Goal: Task Accomplishment & Management: Manage account settings

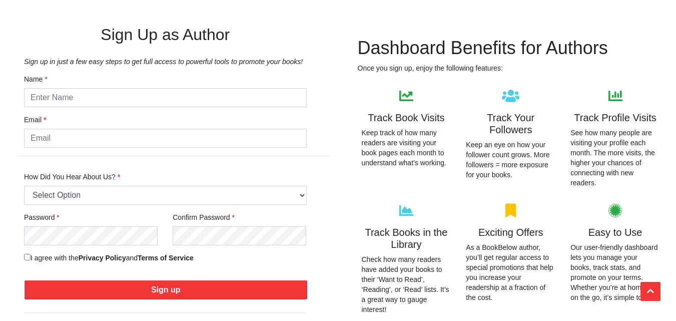
scroll to position [340, 0]
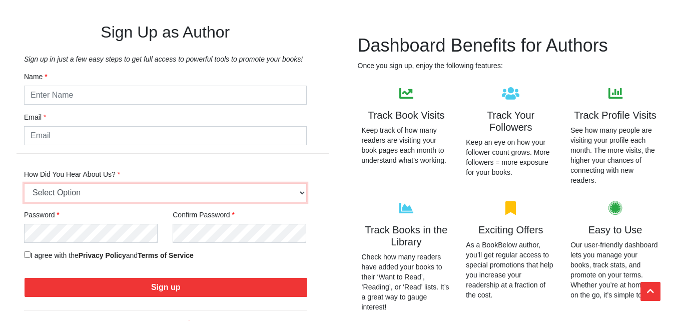
click at [273, 194] on select "Select Option Friend or Family Referral Online Search (Google, Bing, etc.) Soci…" at bounding box center [165, 192] width 283 height 19
click at [353, 235] on div "Dashboard Benefits for Authors Once you sign up, enjoy the following features: …" at bounding box center [511, 191] width 331 height 337
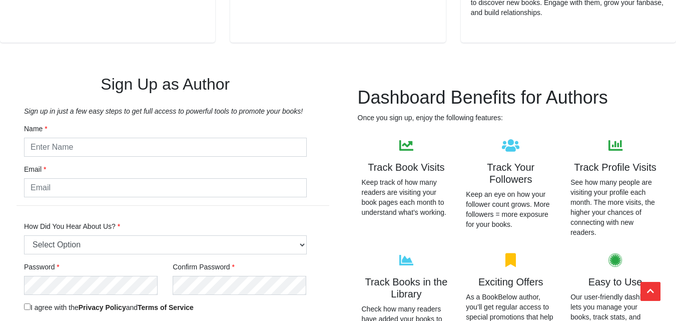
scroll to position [281, 0]
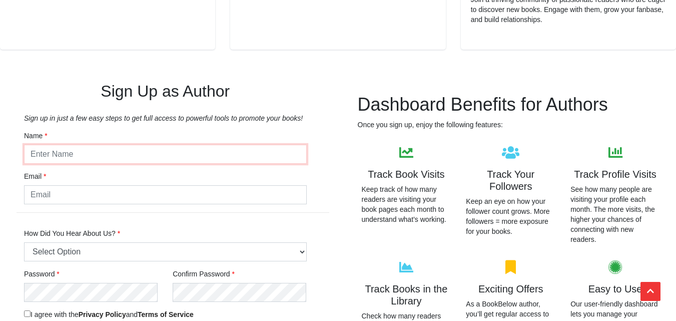
click at [143, 148] on input "text" at bounding box center [165, 154] width 283 height 19
type input "Madeline Prescott"
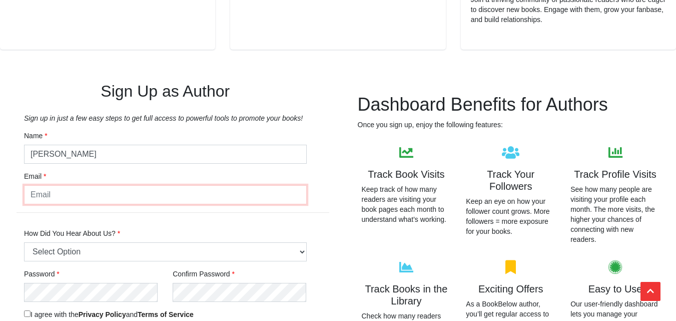
click at [124, 200] on input "email" at bounding box center [165, 194] width 283 height 19
type input "madelineprescott79@gmail.com"
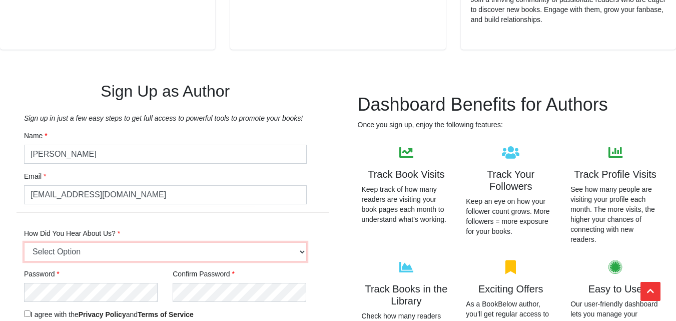
click at [102, 255] on select "Select Option Friend or Family Referral Online Search (Google, Bing, etc.) Soci…" at bounding box center [165, 251] width 283 height 19
select select "8"
click at [24, 242] on select "Select Option Friend or Family Referral Online Search (Google, Bing, etc.) Soci…" at bounding box center [165, 251] width 283 height 19
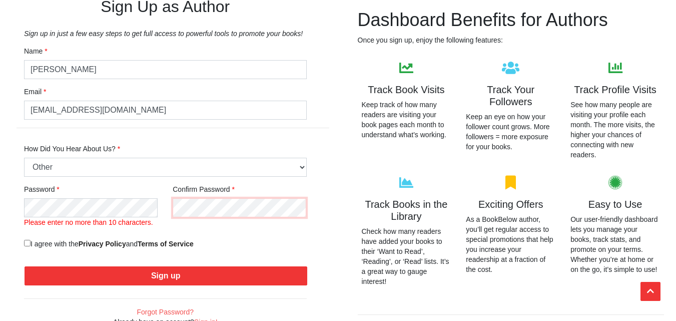
scroll to position [366, 0]
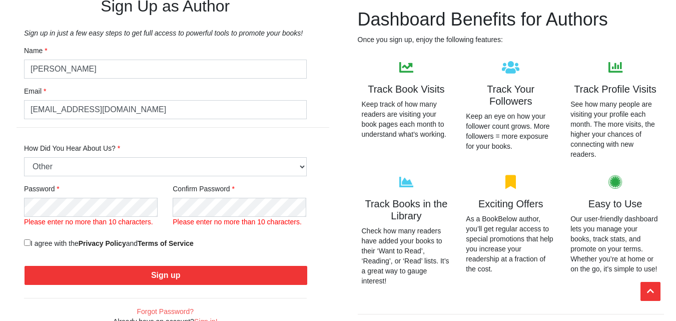
click at [32, 243] on label "I agree with the Privacy Policy and Terms of Service" at bounding box center [109, 243] width 170 height 10
click at [31, 243] on input "I agree with the Privacy Policy and Terms of Service" at bounding box center [27, 242] width 7 height 7
checkbox input "true"
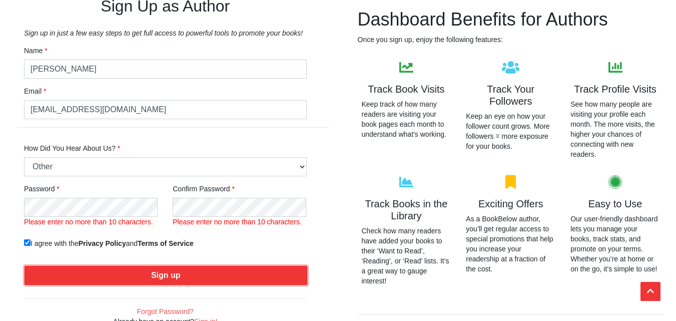
click at [86, 272] on button "Sign up" at bounding box center [166, 275] width 283 height 19
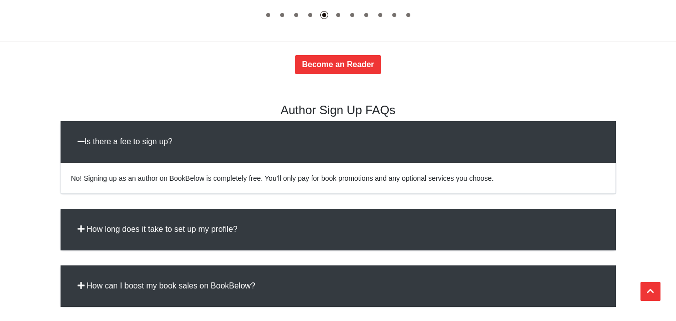
scroll to position [1305, 0]
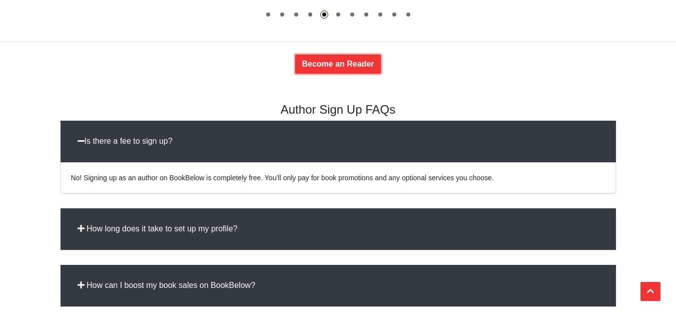
click at [336, 65] on link "Become an Reader" at bounding box center [337, 64] width 85 height 19
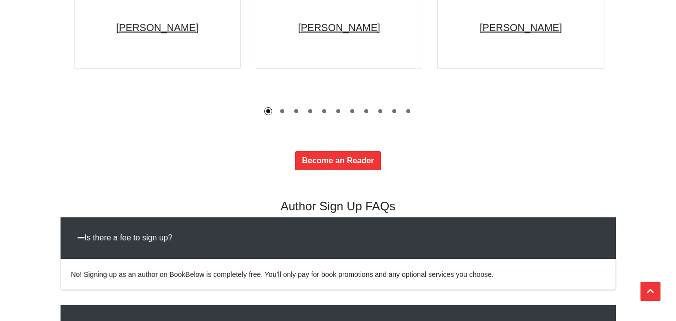
scroll to position [1196, 0]
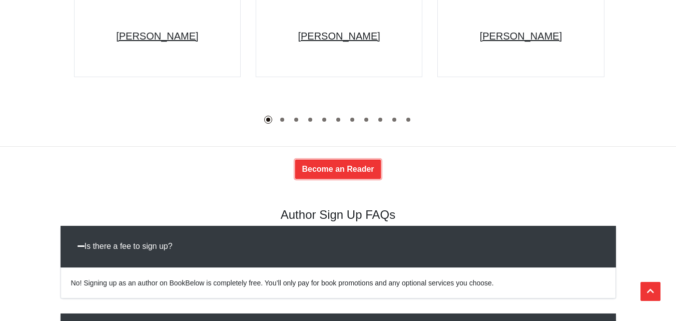
click at [355, 171] on link "Become an Reader" at bounding box center [337, 169] width 85 height 19
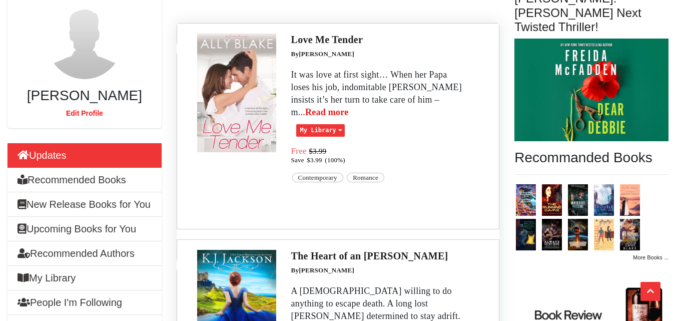
scroll to position [188, 0]
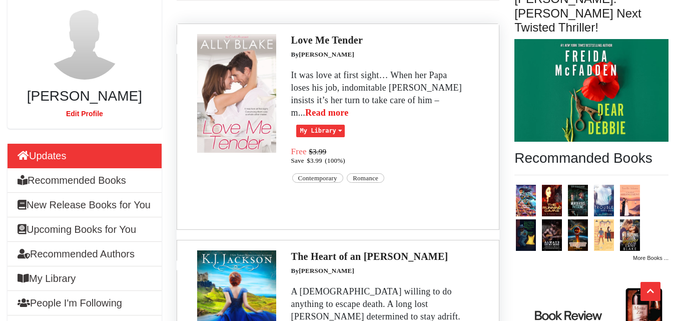
click at [85, 110] on link "Edit Profile" at bounding box center [84, 114] width 37 height 8
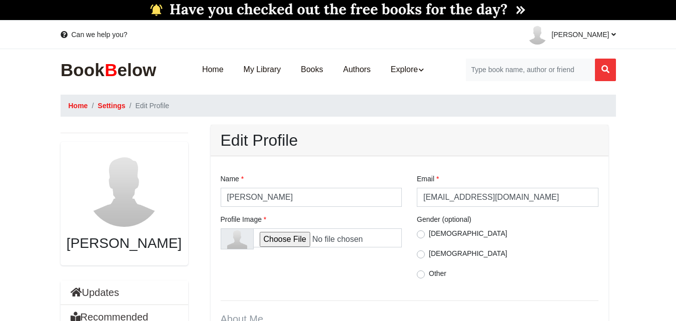
click at [429, 254] on label "Female" at bounding box center [468, 253] width 79 height 10
click at [421, 254] on input "Female" at bounding box center [421, 253] width 8 height 10
radio input "true"
click at [284, 237] on input "file" at bounding box center [327, 237] width 149 height 19
type input "C:\fakepath\ChatGPT Image Sep 2, 2025, 05_16_12 AM.png"
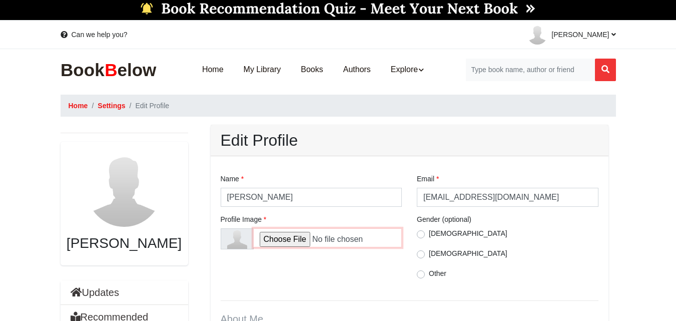
click at [273, 235] on input "file" at bounding box center [327, 237] width 149 height 19
type input "C:\fakepath\ChatGPT Image Sep 2, 2025, 05_16_12 AM.png"
click at [359, 235] on input "file" at bounding box center [327, 237] width 149 height 19
click at [341, 238] on input "file" at bounding box center [327, 237] width 149 height 19
type input "C:\fakepath\ChatGPT Image Sep 2, 2025, 05_16_12 AM.png"
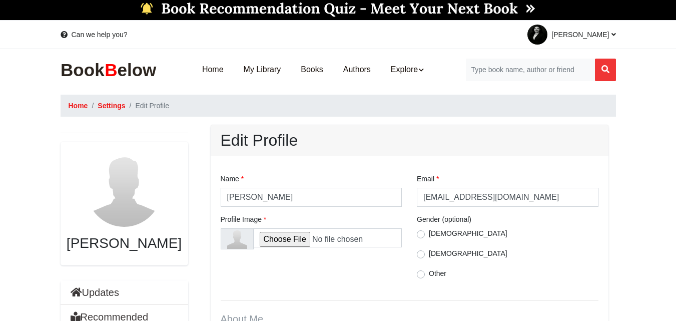
click at [429, 250] on label "Female" at bounding box center [468, 253] width 79 height 10
click at [419, 250] on input "Female" at bounding box center [421, 253] width 8 height 10
radio input "true"
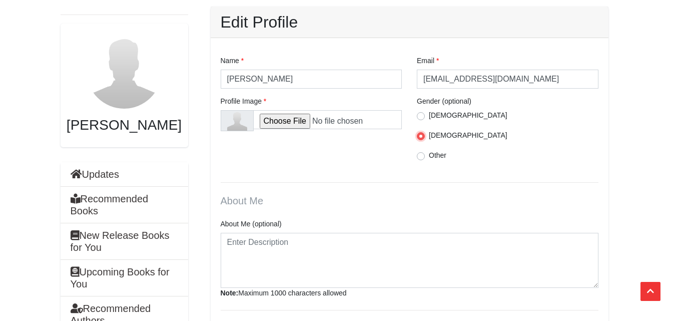
scroll to position [122, 0]
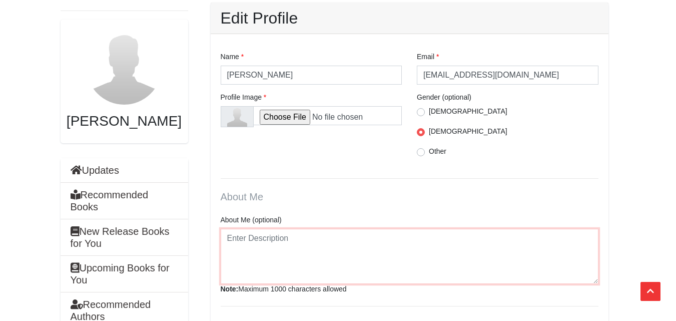
click at [342, 268] on textarea at bounding box center [410, 256] width 378 height 55
click at [271, 257] on textarea at bounding box center [410, 256] width 378 height 55
paste textarea "I’m a professional book marketer passionate about helping authors grow their re…"
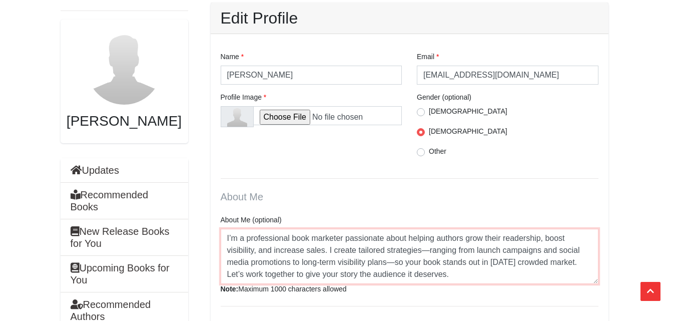
scroll to position [20, 0]
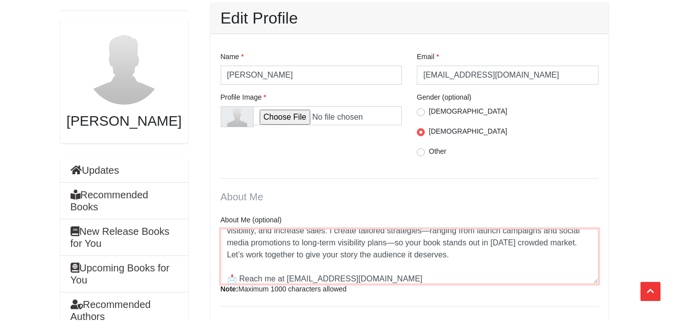
click at [241, 280] on textarea "I’m a professional book marketer passionate about helping authors grow their re…" at bounding box center [410, 256] width 378 height 55
click at [391, 243] on textarea "I’m a professional book marketer passionate about helping authors grow their re…" at bounding box center [410, 256] width 378 height 55
click at [429, 229] on textarea "I’m a professional book marketer passionate about helping authors grow their re…" at bounding box center [410, 256] width 378 height 55
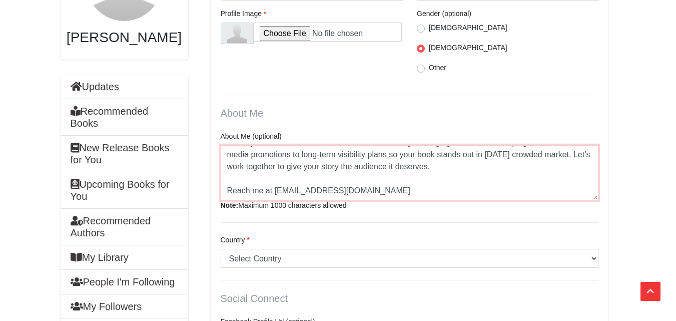
scroll to position [207, 0]
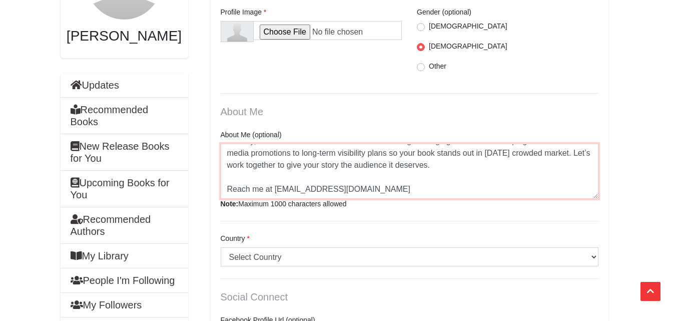
type textarea "I’m a professional book marketer passionate about helping authors grow their re…"
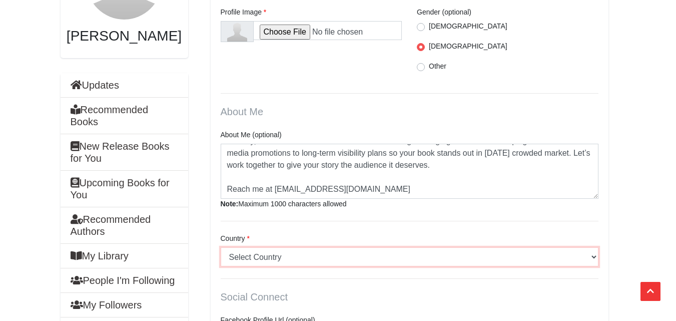
click at [389, 251] on select "Select Country Afghanistan Albania Algeria American Samoa Andorra Angola Anguil…" at bounding box center [410, 256] width 378 height 19
select select "231"
click at [221, 247] on select "Select Country Afghanistan Albania Algeria American Samoa Andorra Angola Anguil…" at bounding box center [410, 256] width 378 height 19
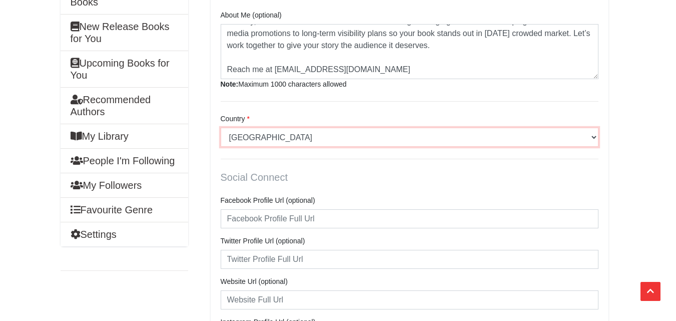
scroll to position [328, 0]
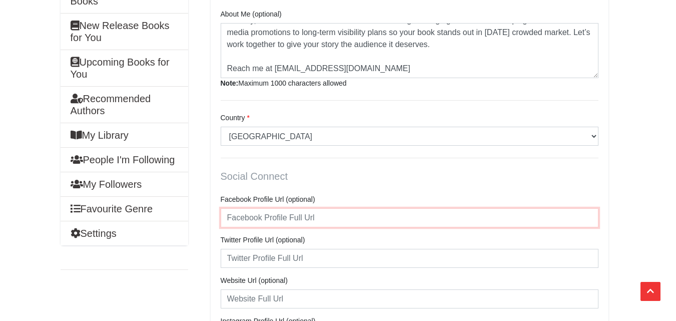
click at [263, 217] on input "text" at bounding box center [410, 217] width 378 height 19
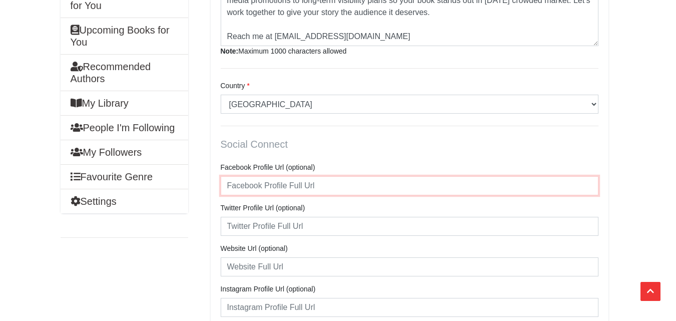
scroll to position [363, 0]
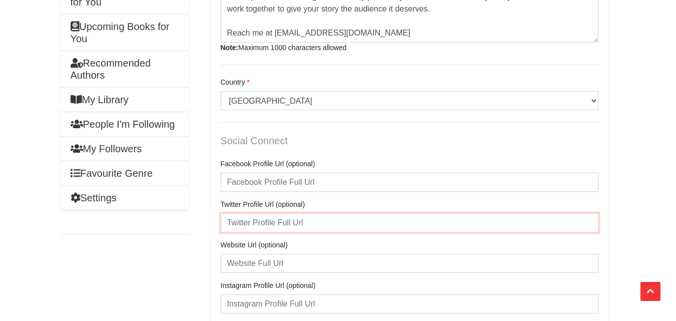
click at [262, 222] on input "text" at bounding box center [410, 222] width 378 height 19
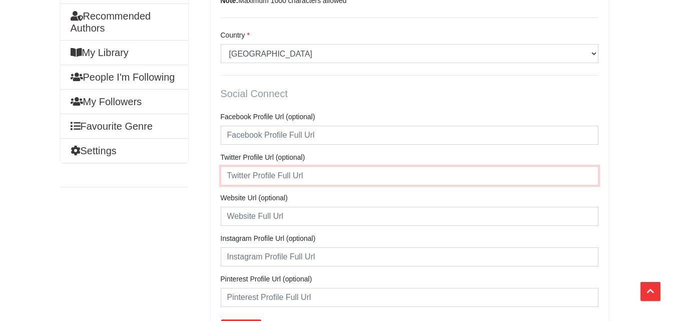
scroll to position [411, 0]
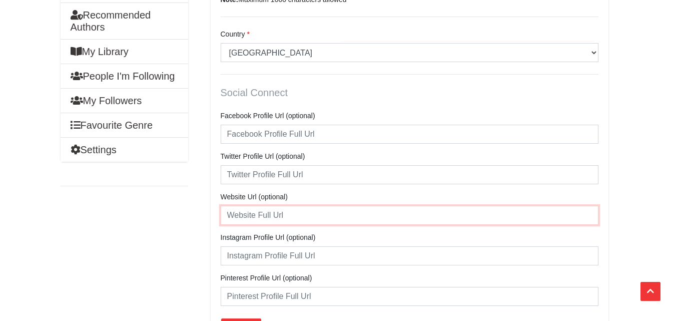
click at [262, 221] on input "text" at bounding box center [410, 215] width 378 height 19
paste input "https://storyboosters.jimdosite.com"
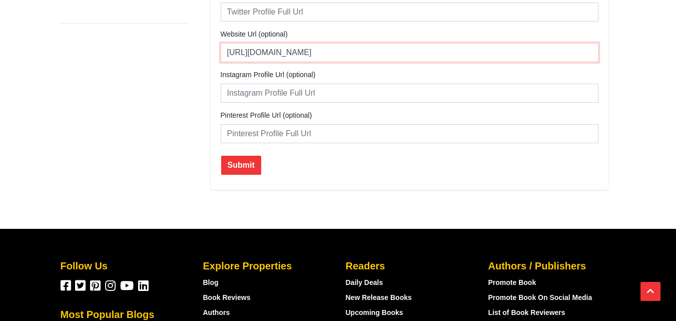
scroll to position [578, 0]
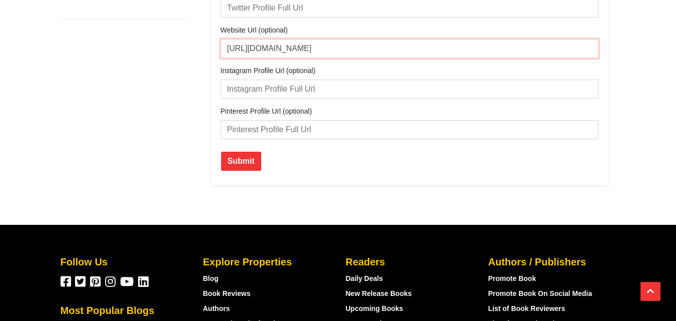
type input "https://storyboosters.jimdosite.com"
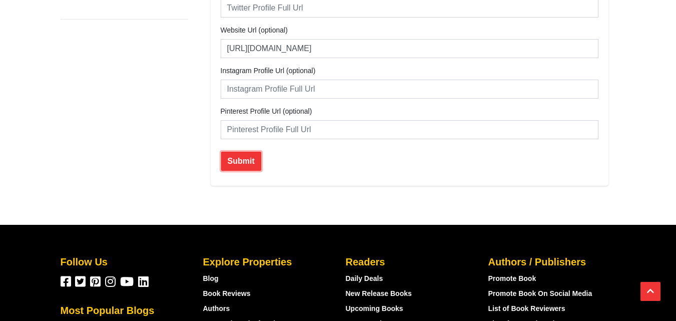
click at [239, 167] on button "Submit" at bounding box center [241, 161] width 40 height 19
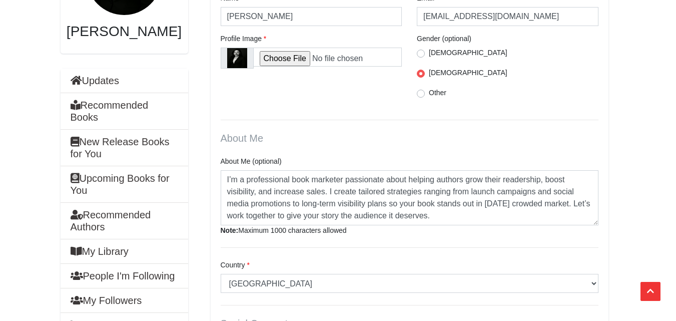
scroll to position [211, 0]
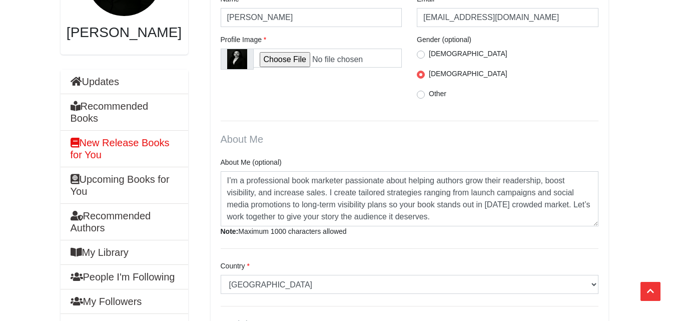
click at [128, 161] on h6 "New Release Books for You" at bounding box center [125, 149] width 108 height 24
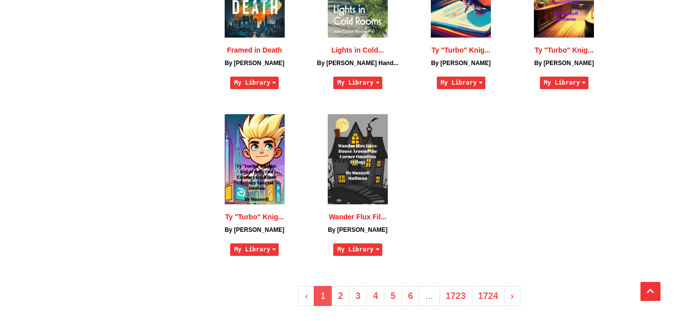
scroll to position [737, 0]
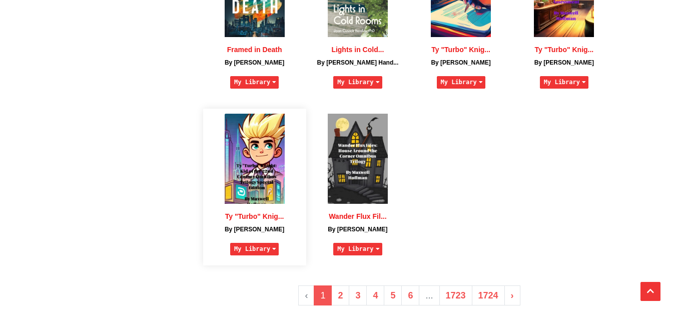
click at [236, 209] on div "Ty "Turbo" Knig... By [PERSON_NAME] My Library I want to read Currently reading…" at bounding box center [254, 232] width 93 height 57
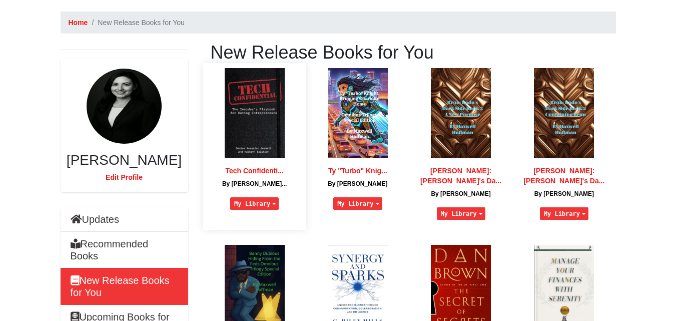
scroll to position [0, 0]
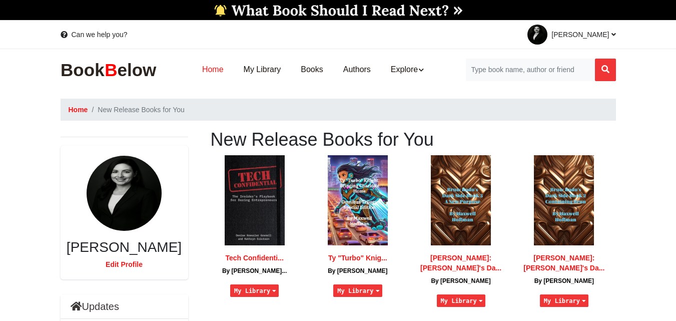
click at [218, 70] on link "Home" at bounding box center [213, 70] width 42 height 32
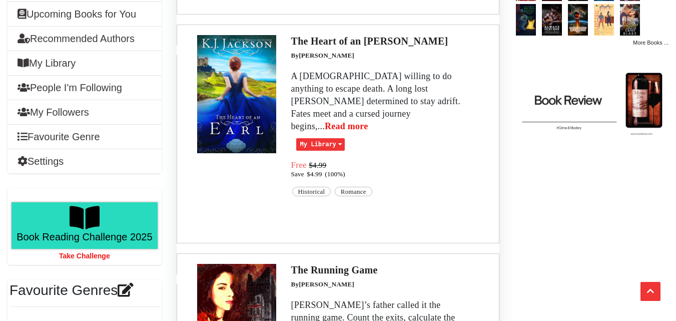
scroll to position [403, 0]
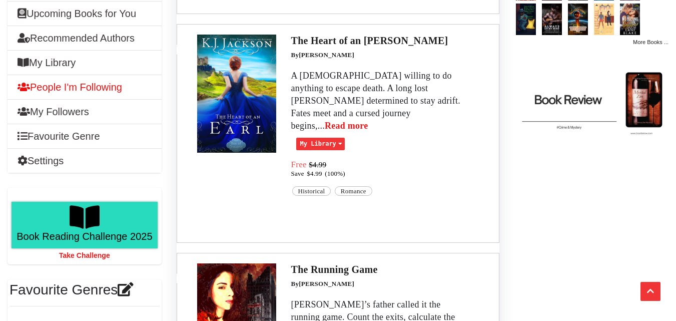
click at [102, 93] on h6 "People I'm Following" at bounding box center [70, 87] width 105 height 12
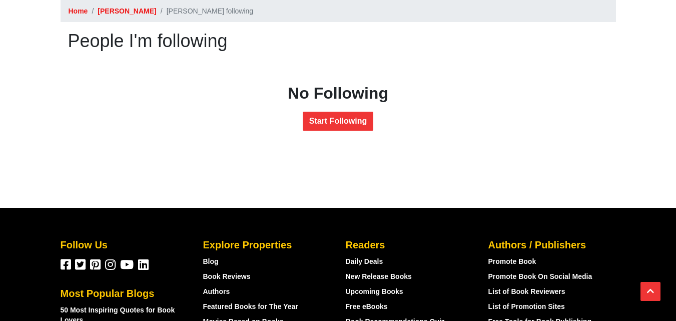
scroll to position [99, 0]
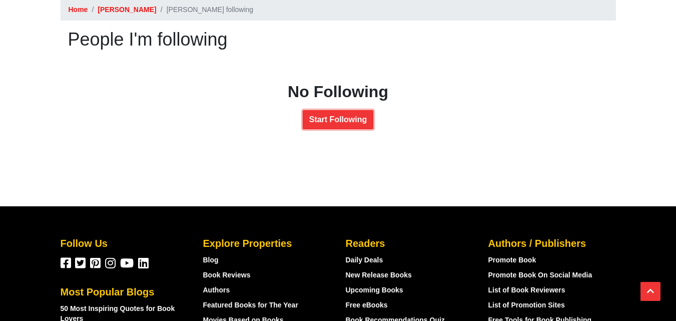
click at [347, 122] on link "Start Following" at bounding box center [338, 119] width 71 height 19
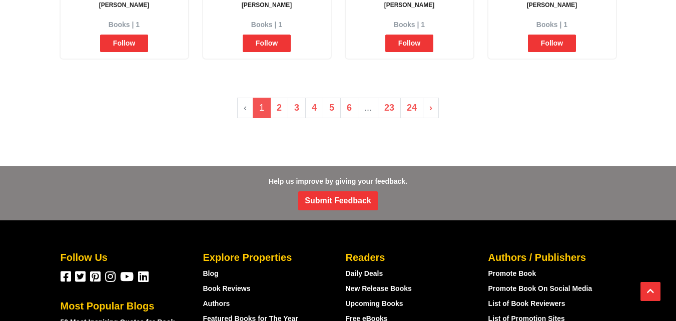
scroll to position [519, 0]
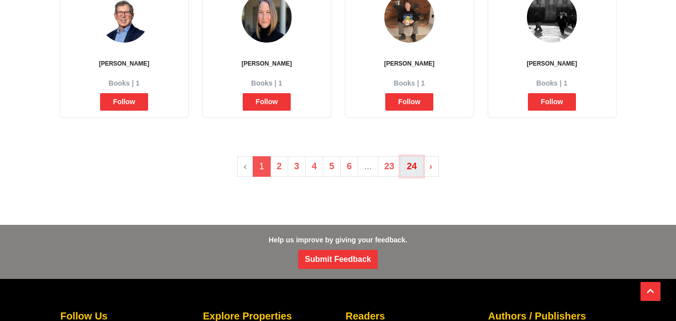
click at [409, 167] on link "24" at bounding box center [411, 166] width 23 height 21
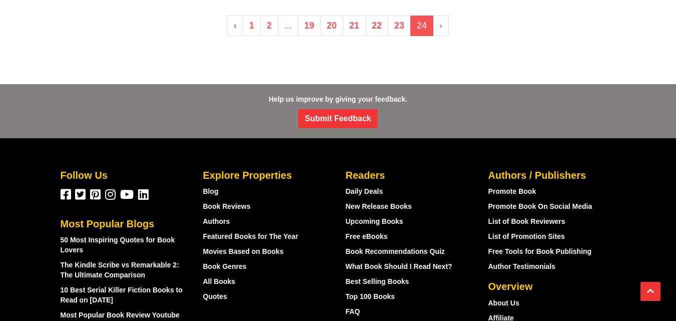
scroll to position [507, 0]
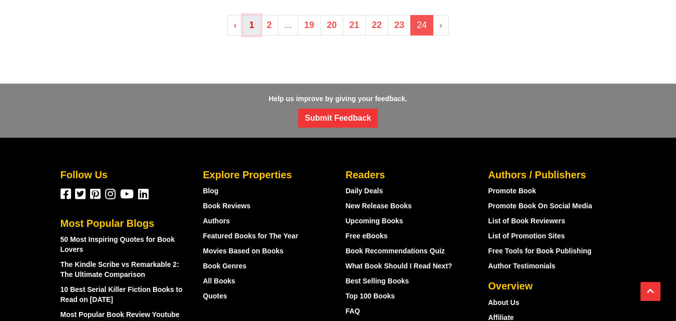
click at [247, 20] on link "1" at bounding box center [252, 25] width 18 height 21
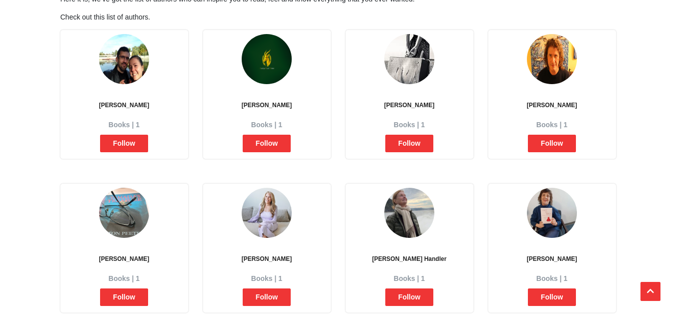
scroll to position [171, 0]
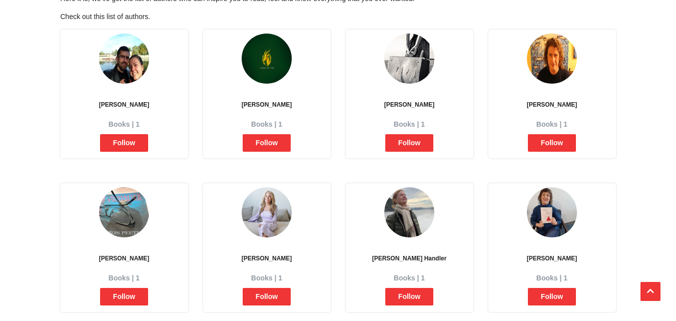
click at [124, 137] on span "Follow" at bounding box center [124, 143] width 48 height 18
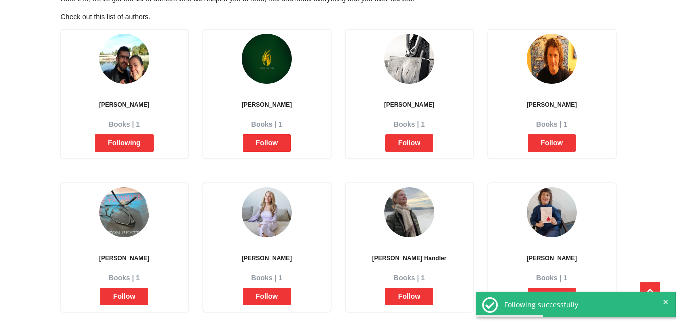
click at [259, 145] on span "Follow" at bounding box center [267, 143] width 48 height 18
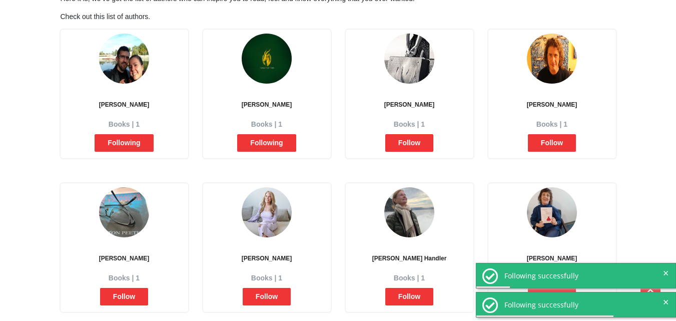
click at [402, 144] on span "Follow" at bounding box center [409, 143] width 48 height 18
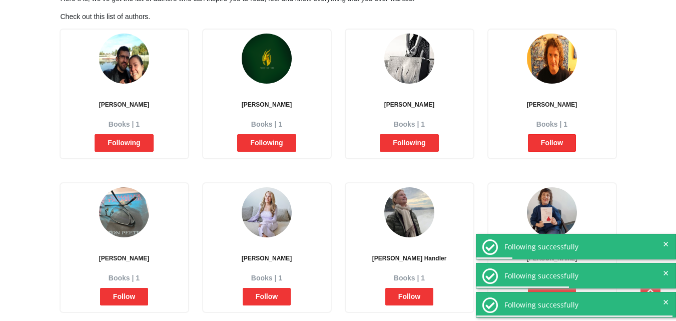
click at [555, 144] on span "Follow" at bounding box center [552, 143] width 48 height 18
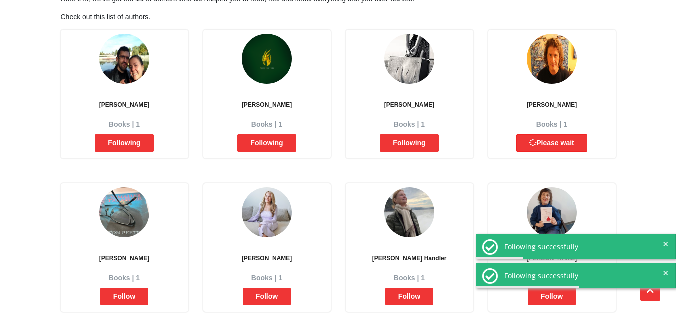
click at [555, 144] on span "Please wait" at bounding box center [551, 143] width 71 height 18
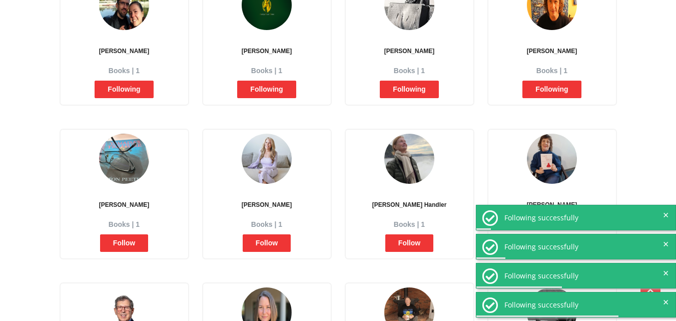
scroll to position [226, 0]
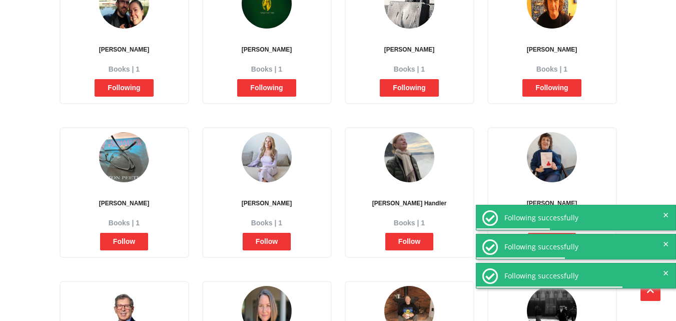
click at [268, 240] on span "Follow" at bounding box center [267, 242] width 48 height 18
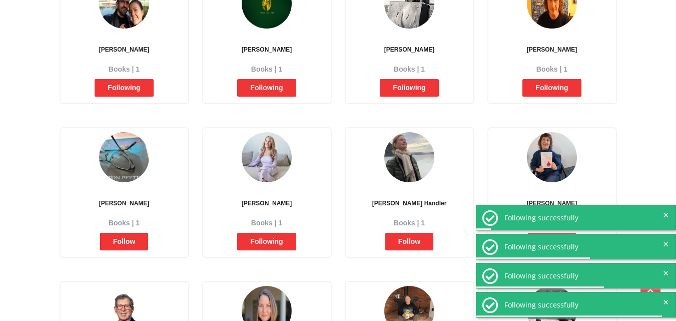
click at [121, 242] on span "Follow" at bounding box center [124, 242] width 48 height 18
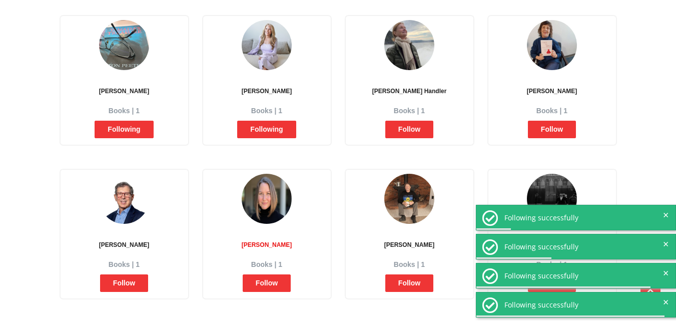
scroll to position [341, 0]
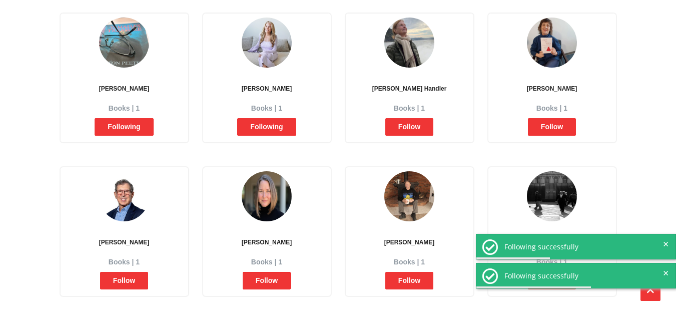
click at [274, 283] on span "Follow" at bounding box center [267, 281] width 48 height 18
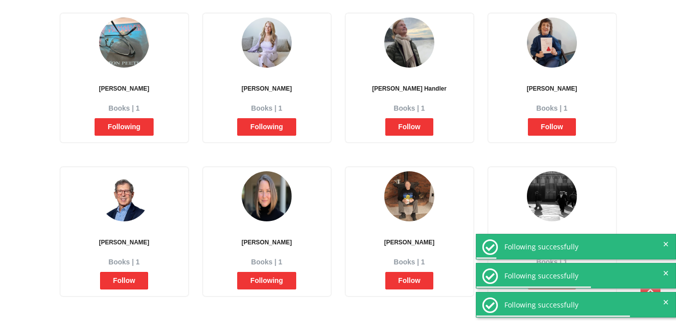
click at [136, 285] on span "Follow" at bounding box center [124, 281] width 48 height 18
click at [391, 278] on span "Follow" at bounding box center [409, 281] width 48 height 18
click at [125, 281] on span "Following" at bounding box center [124, 281] width 59 height 18
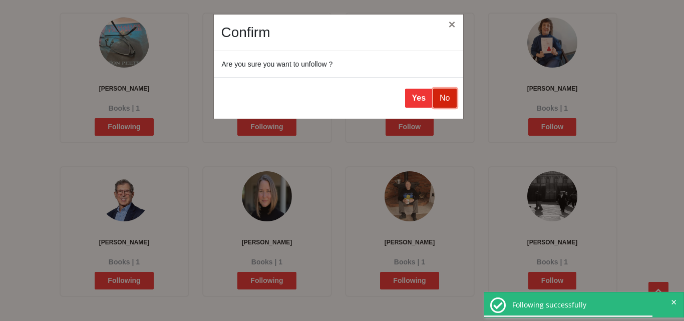
click at [447, 93] on button "No" at bounding box center [444, 98] width 23 height 19
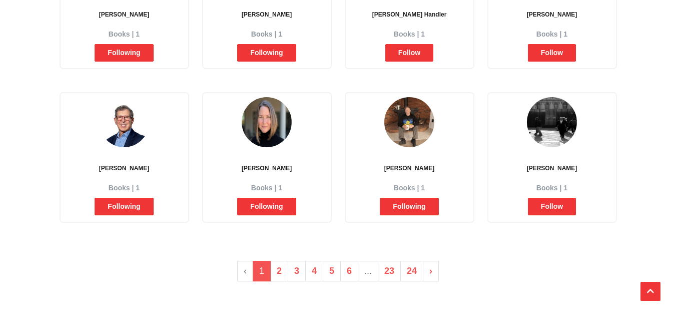
scroll to position [415, 0]
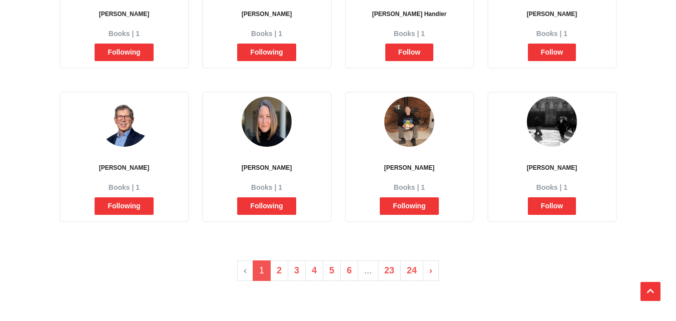
click at [570, 205] on span "Follow" at bounding box center [552, 206] width 48 height 18
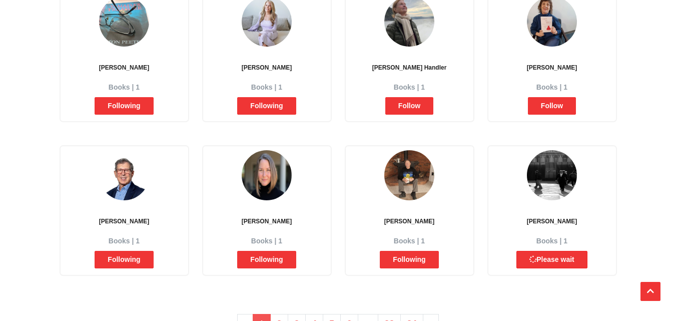
scroll to position [361, 0]
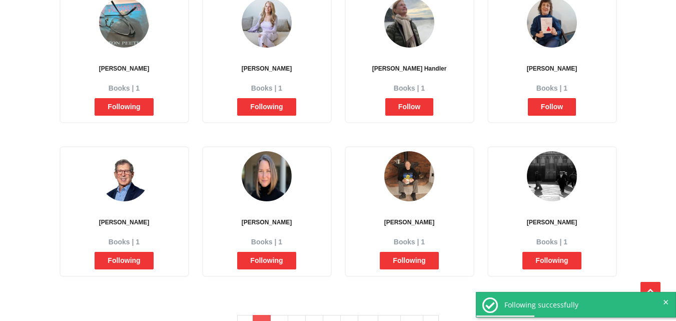
click at [549, 109] on span "Follow" at bounding box center [552, 107] width 48 height 18
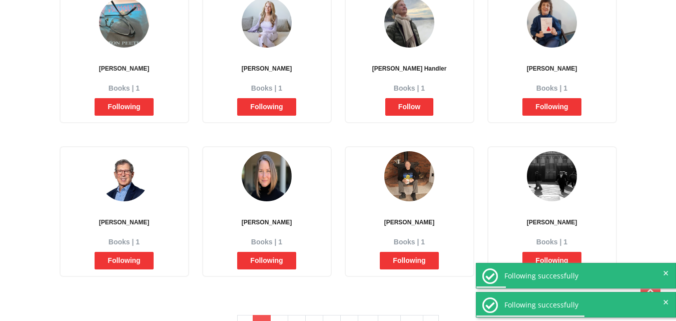
click at [403, 111] on span "Follow" at bounding box center [409, 107] width 48 height 18
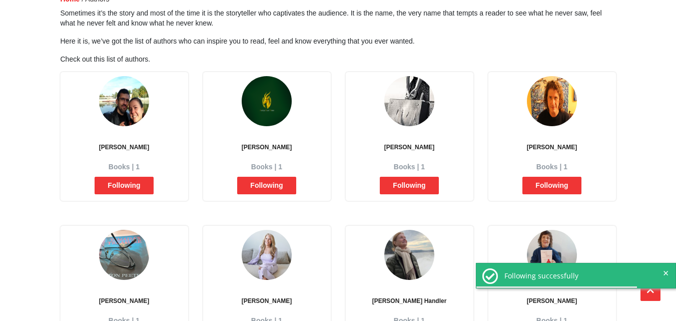
scroll to position [0, 0]
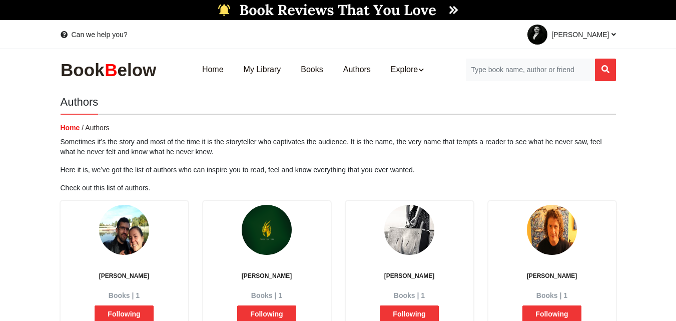
click at [96, 127] on span "/ Authors" at bounding box center [96, 128] width 28 height 8
click at [222, 69] on link "Home" at bounding box center [213, 70] width 42 height 32
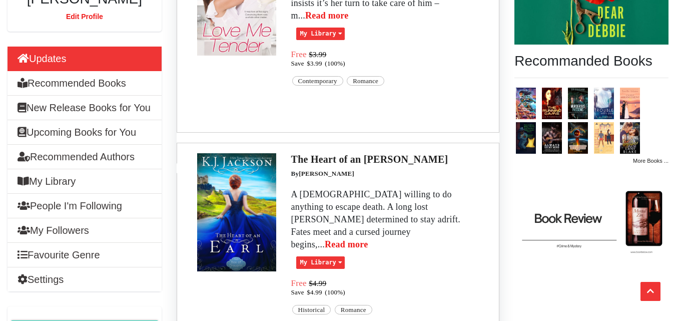
scroll to position [296, 0]
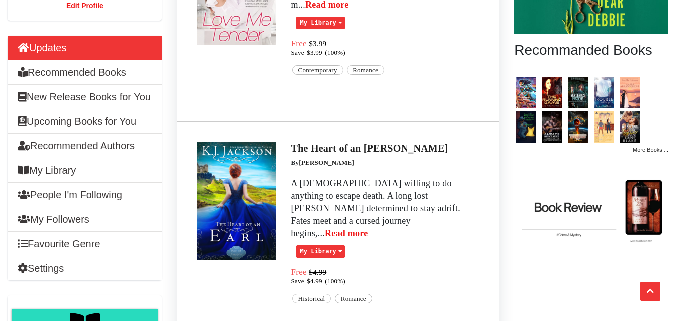
click at [66, 51] on h6 "Updates" at bounding box center [42, 48] width 49 height 12
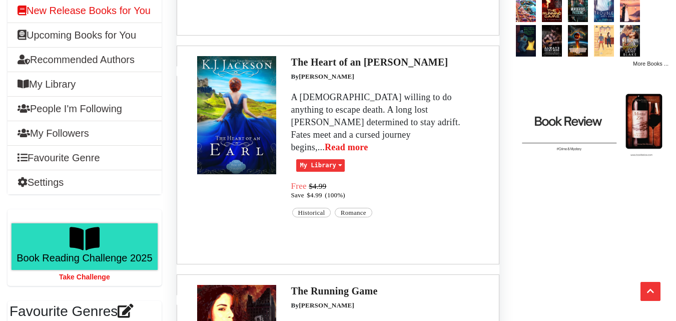
scroll to position [383, 0]
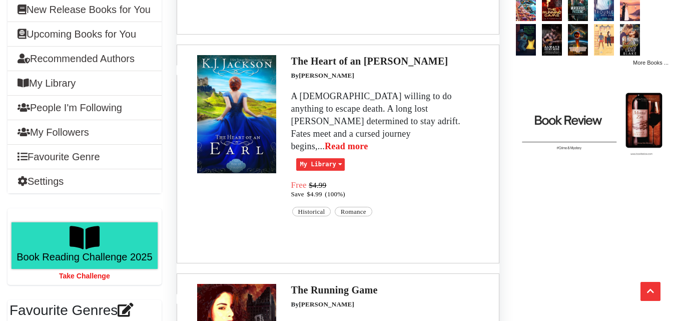
click at [65, 145] on li "My Followers" at bounding box center [85, 132] width 154 height 25
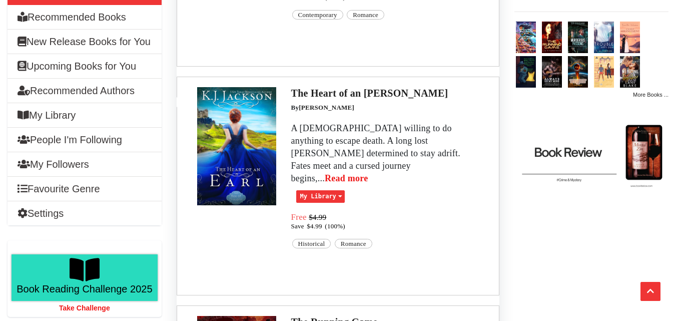
scroll to position [350, 0]
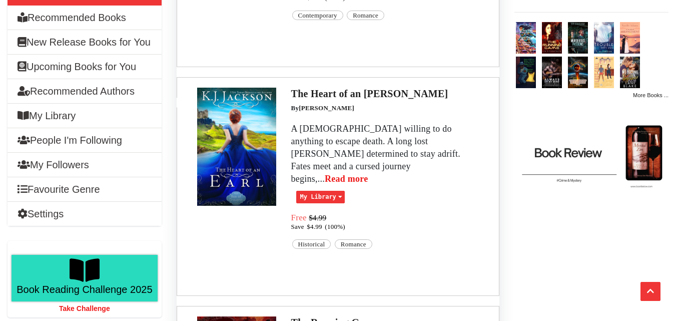
click at [38, 122] on h6 "My Library" at bounding box center [47, 116] width 58 height 12
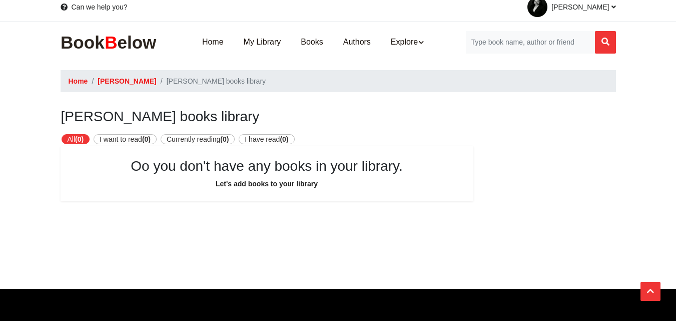
scroll to position [34, 0]
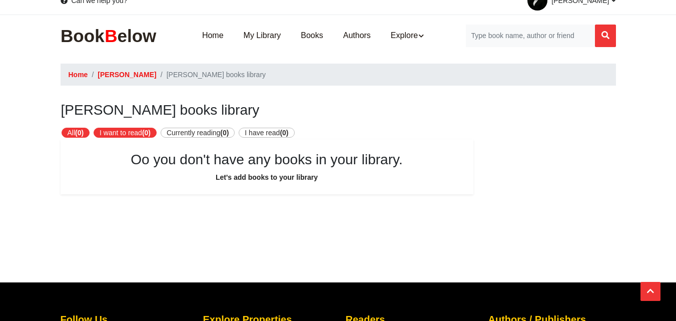
click at [139, 132] on link "I want to read (0)" at bounding box center [125, 133] width 63 height 10
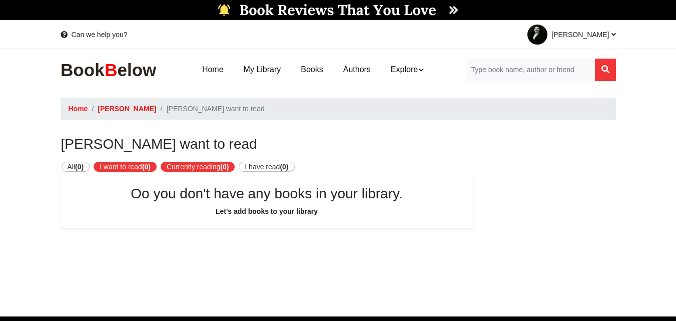
click at [209, 162] on link "Currently reading (0)" at bounding box center [198, 167] width 75 height 10
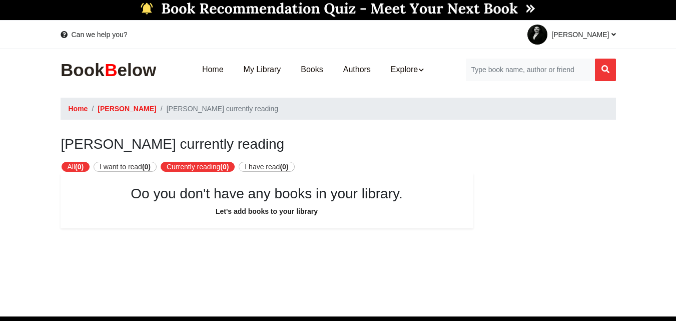
click at [83, 163] on strong "(0)" at bounding box center [79, 167] width 9 height 8
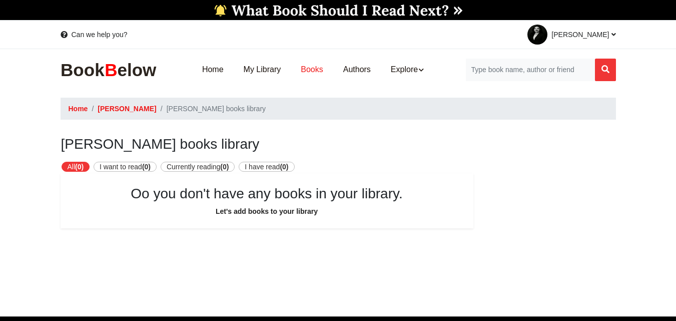
click at [303, 70] on link "Books" at bounding box center [312, 70] width 42 height 32
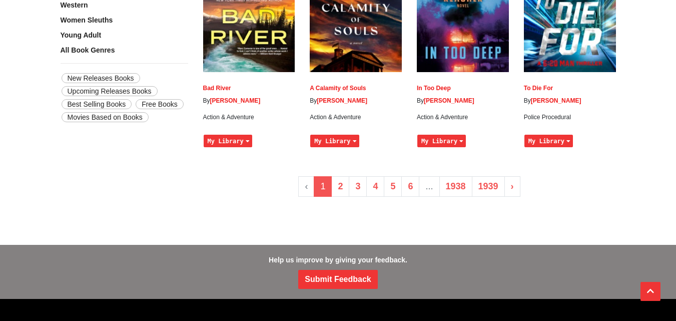
scroll to position [909, 0]
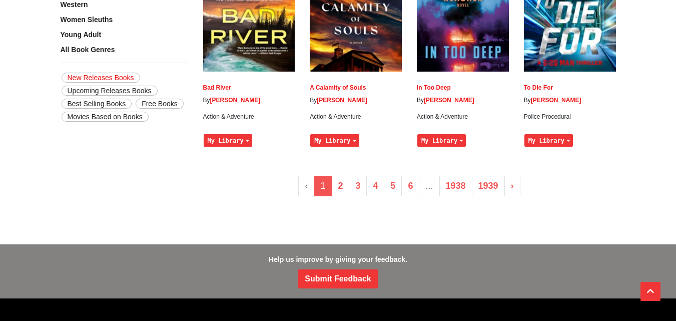
click at [117, 73] on link "New Releases Books" at bounding box center [101, 78] width 79 height 10
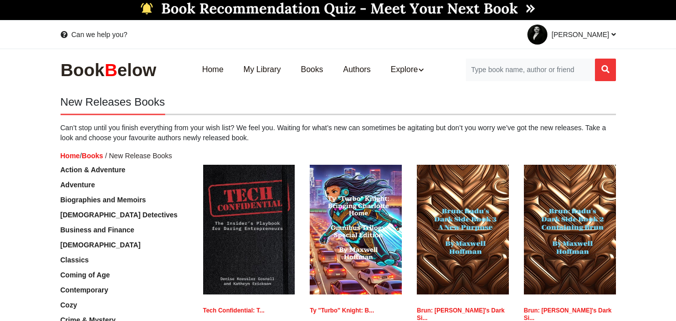
click at [412, 71] on link "Explore" at bounding box center [407, 70] width 53 height 32
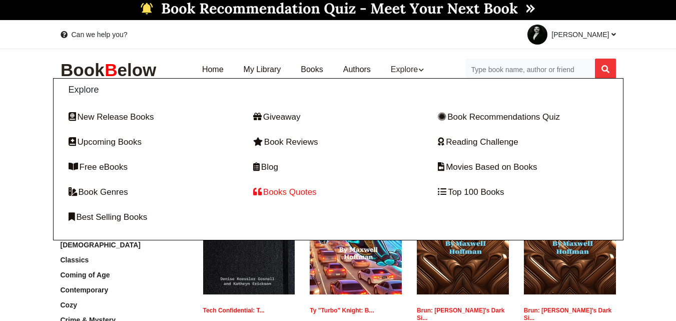
click at [309, 192] on link "Books Quotes" at bounding box center [338, 192] width 170 height 25
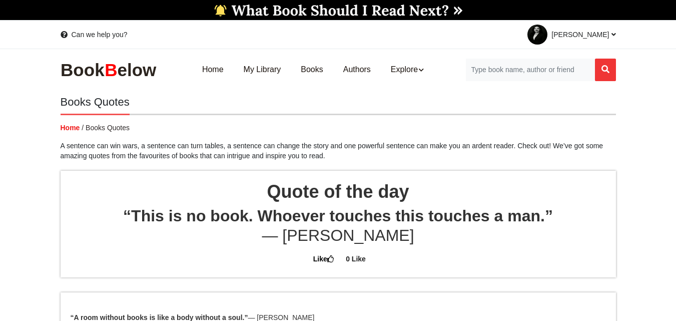
click at [107, 130] on span "/ Books Quotes" at bounding box center [106, 128] width 48 height 8
click at [405, 66] on link "Explore" at bounding box center [407, 70] width 53 height 32
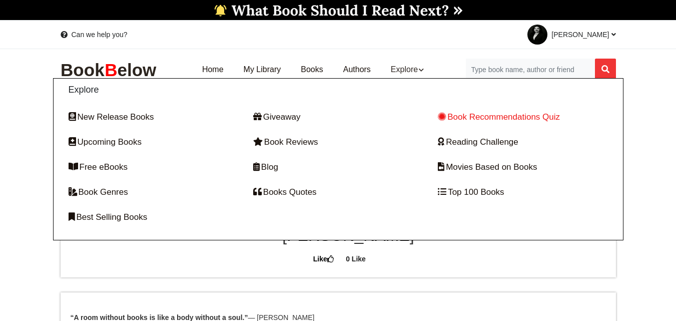
click at [521, 113] on link "Book Recommendations Quiz" at bounding box center [523, 117] width 170 height 25
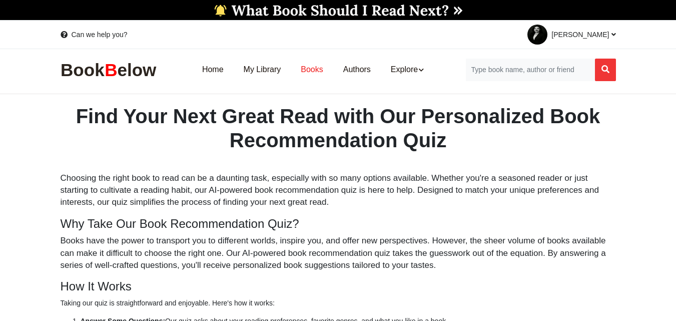
click at [313, 67] on link "Books" at bounding box center [312, 70] width 42 height 32
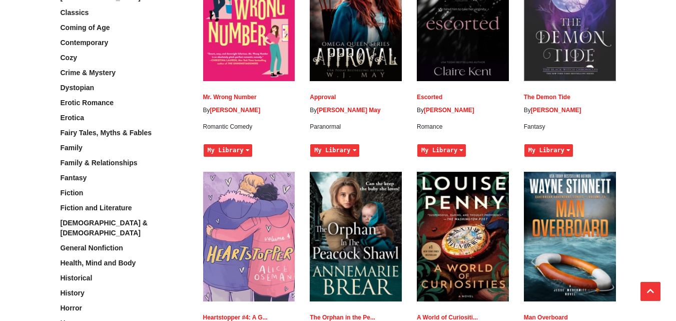
scroll to position [230, 0]
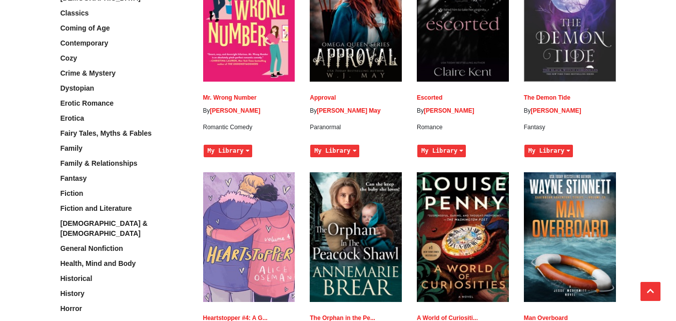
drag, startPoint x: 210, startPoint y: 106, endPoint x: 249, endPoint y: 109, distance: 39.2
click at [249, 109] on p "By Lynn Painter" at bounding box center [249, 111] width 92 height 9
copy p "Lynn Painter"
drag, startPoint x: 355, startPoint y: 109, endPoint x: 316, endPoint y: 105, distance: 39.8
click at [316, 105] on div "Approval By W.J. May Paranormal My Library I want to read Currently reading I h…" at bounding box center [356, 57] width 92 height 210
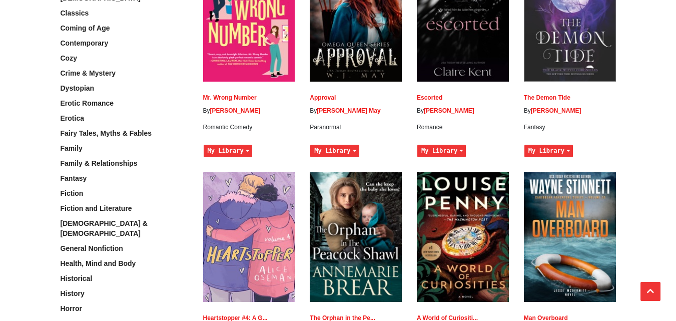
copy p "W.J. May"
click at [316, 105] on div "Approval By W.J. May Paranormal My Library I want to read Currently reading I h…" at bounding box center [356, 57] width 92 height 210
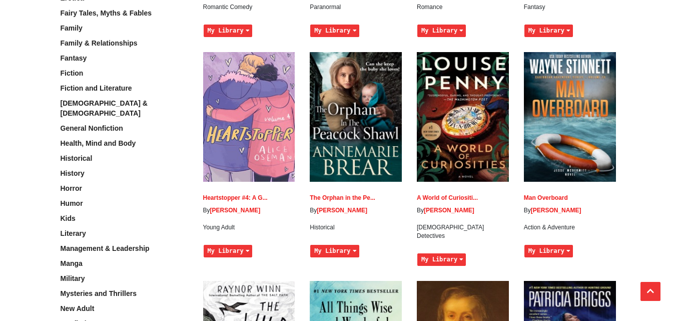
scroll to position [350, 0]
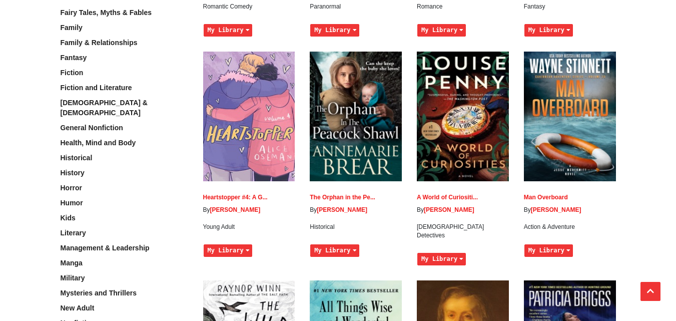
drag, startPoint x: 374, startPoint y: 209, endPoint x: 318, endPoint y: 209, distance: 56.6
click at [318, 209] on p "By Annemarie Brear" at bounding box center [356, 210] width 92 height 9
copy link "Annemarie Brear"
drag, startPoint x: 468, startPoint y: 204, endPoint x: 425, endPoint y: 209, distance: 43.3
click at [425, 209] on div "A World of Curiositi... By Louise Penny British Detectives My Library I want to…" at bounding box center [463, 161] width 92 height 219
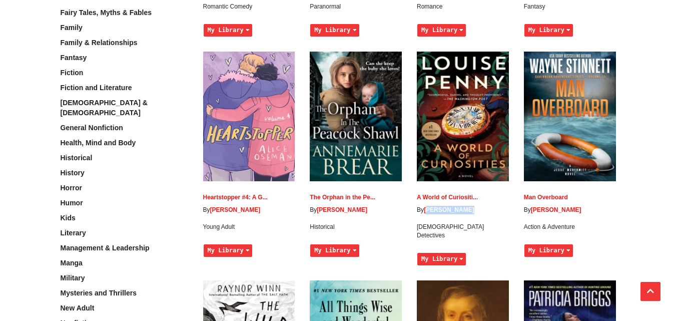
copy link "Louise Penny"
click at [432, 81] on img at bounding box center [463, 117] width 92 height 130
drag, startPoint x: 579, startPoint y: 205, endPoint x: 532, endPoint y: 207, distance: 46.6
click at [532, 207] on div "Man Overboard By Wayne Stinnett Action & Adventure My Library I want to read Cu…" at bounding box center [570, 157] width 92 height 210
copy link "[PERSON_NAME]"
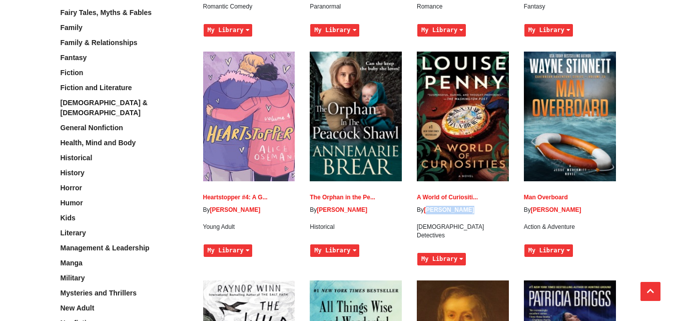
click at [548, 143] on img at bounding box center [570, 117] width 92 height 130
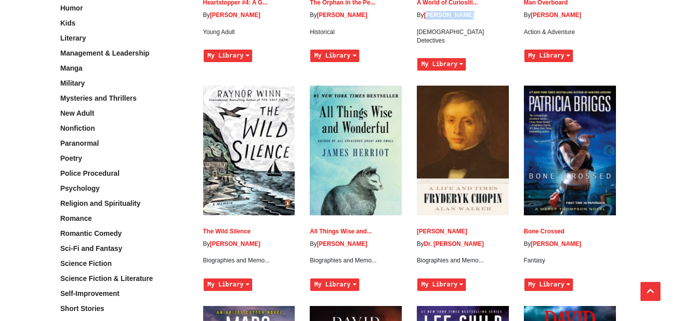
scroll to position [545, 0]
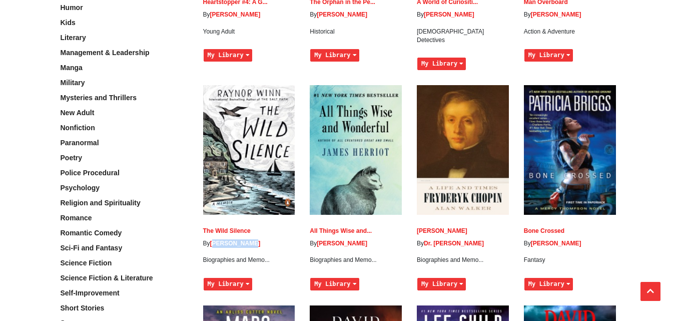
drag, startPoint x: 268, startPoint y: 236, endPoint x: 212, endPoint y: 234, distance: 56.1
click at [212, 239] on p "By Raynor Winn" at bounding box center [249, 243] width 92 height 9
copy link "Raynor Winn"
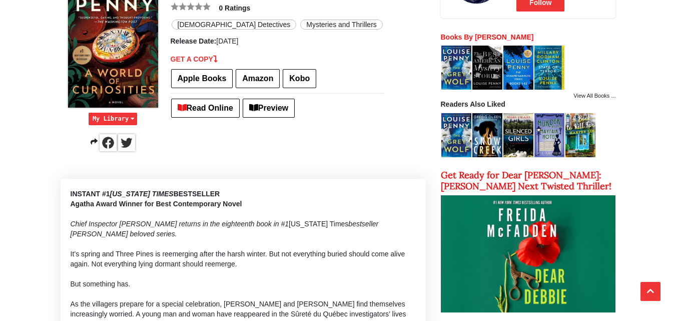
scroll to position [198, 0]
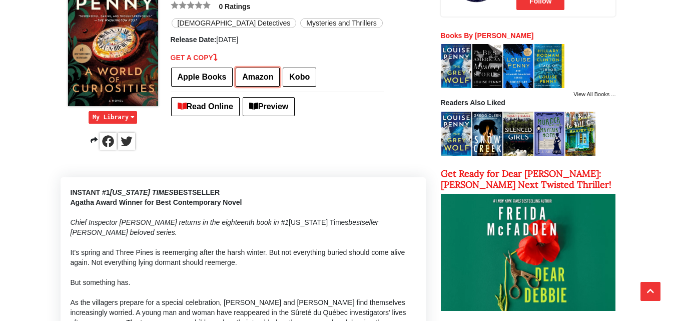
click at [260, 81] on link "Amazon" at bounding box center [258, 77] width 44 height 19
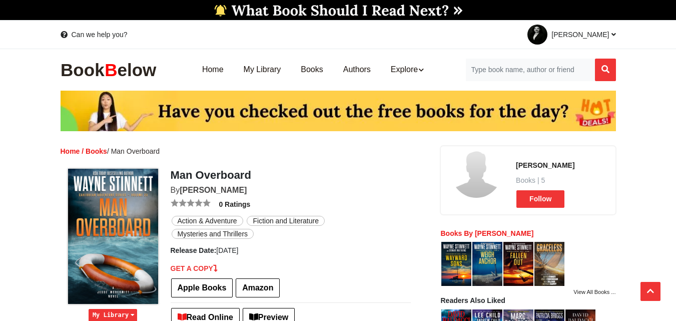
scroll to position [106, 0]
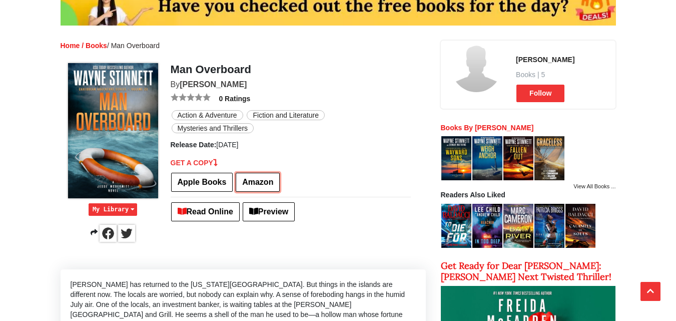
click at [259, 180] on link "Amazon" at bounding box center [258, 182] width 44 height 19
